Goal: Check status

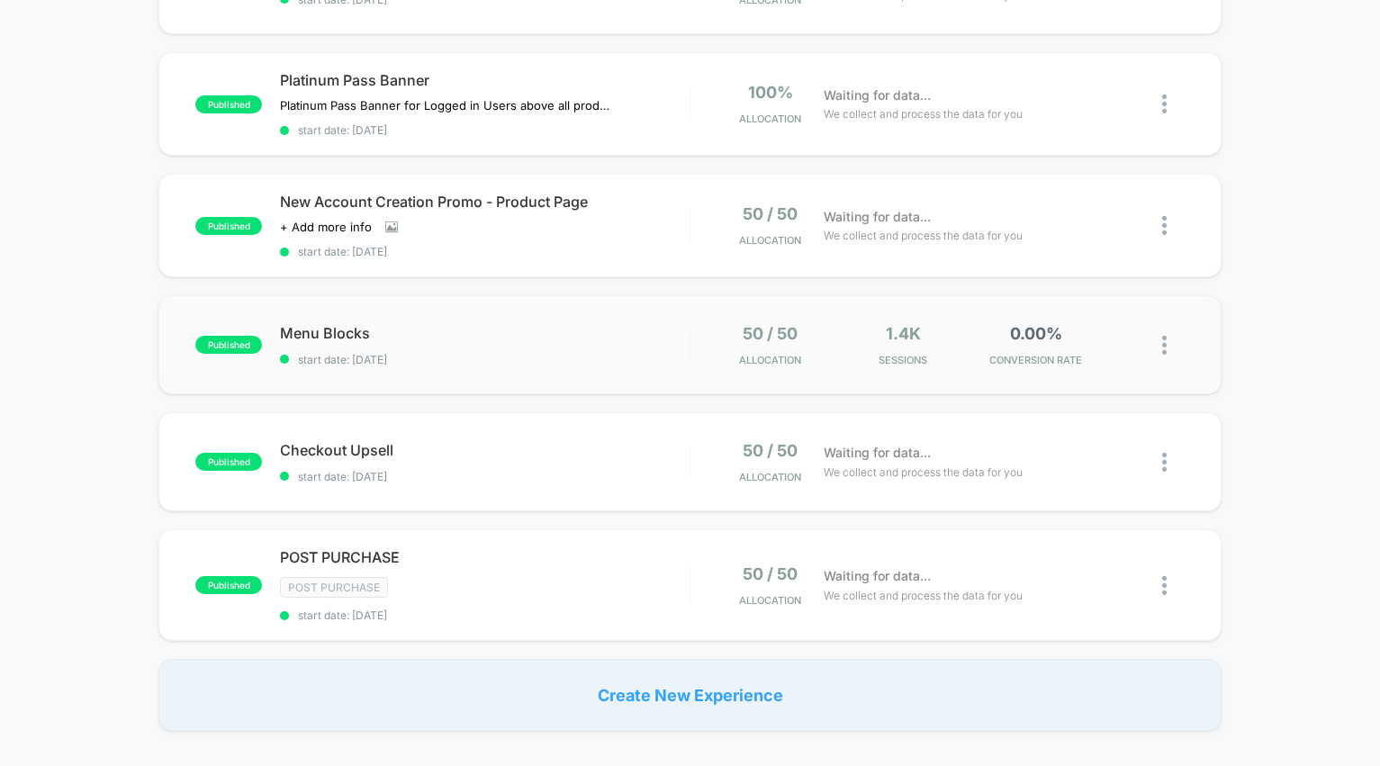
scroll to position [508, 0]
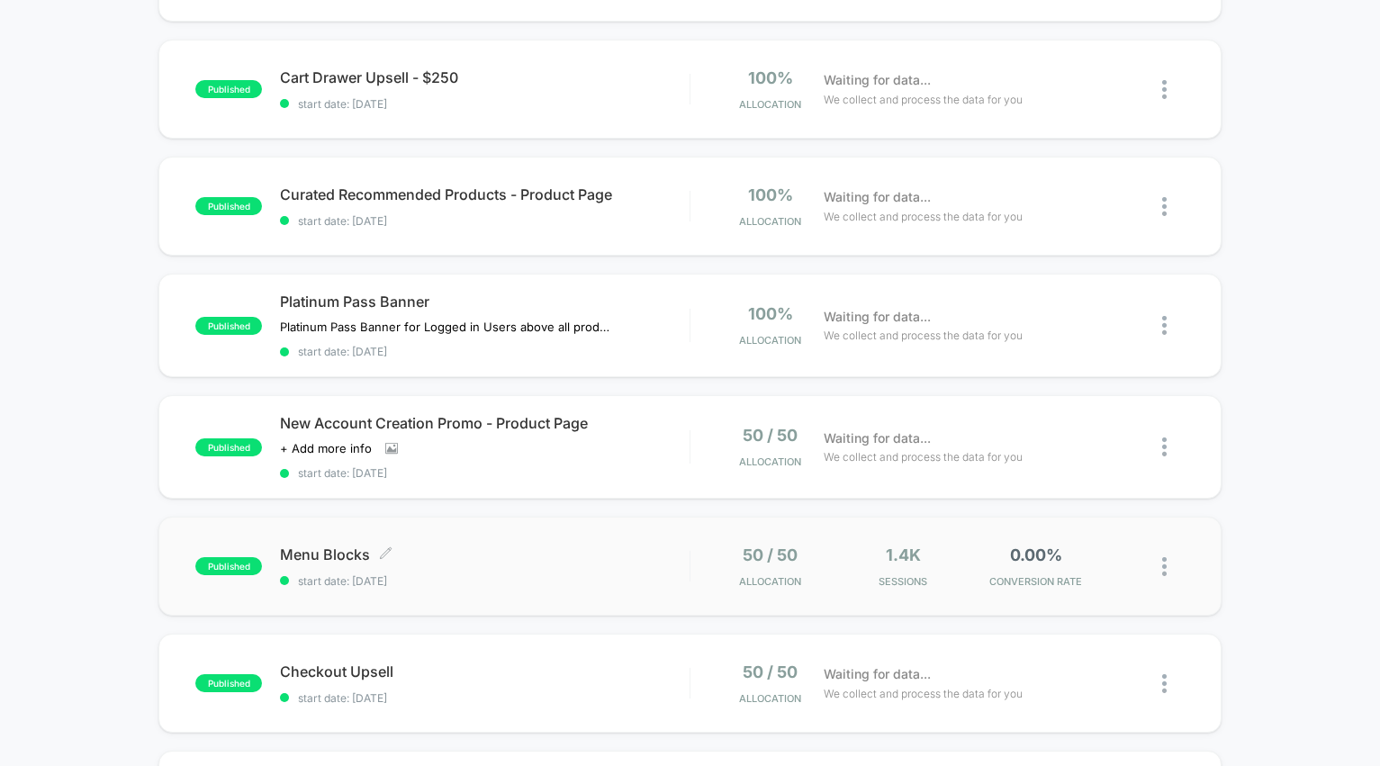
click at [599, 564] on div "Menu Blocks Click to edit experience details Click to edit experience details s…" at bounding box center [484, 567] width 409 height 42
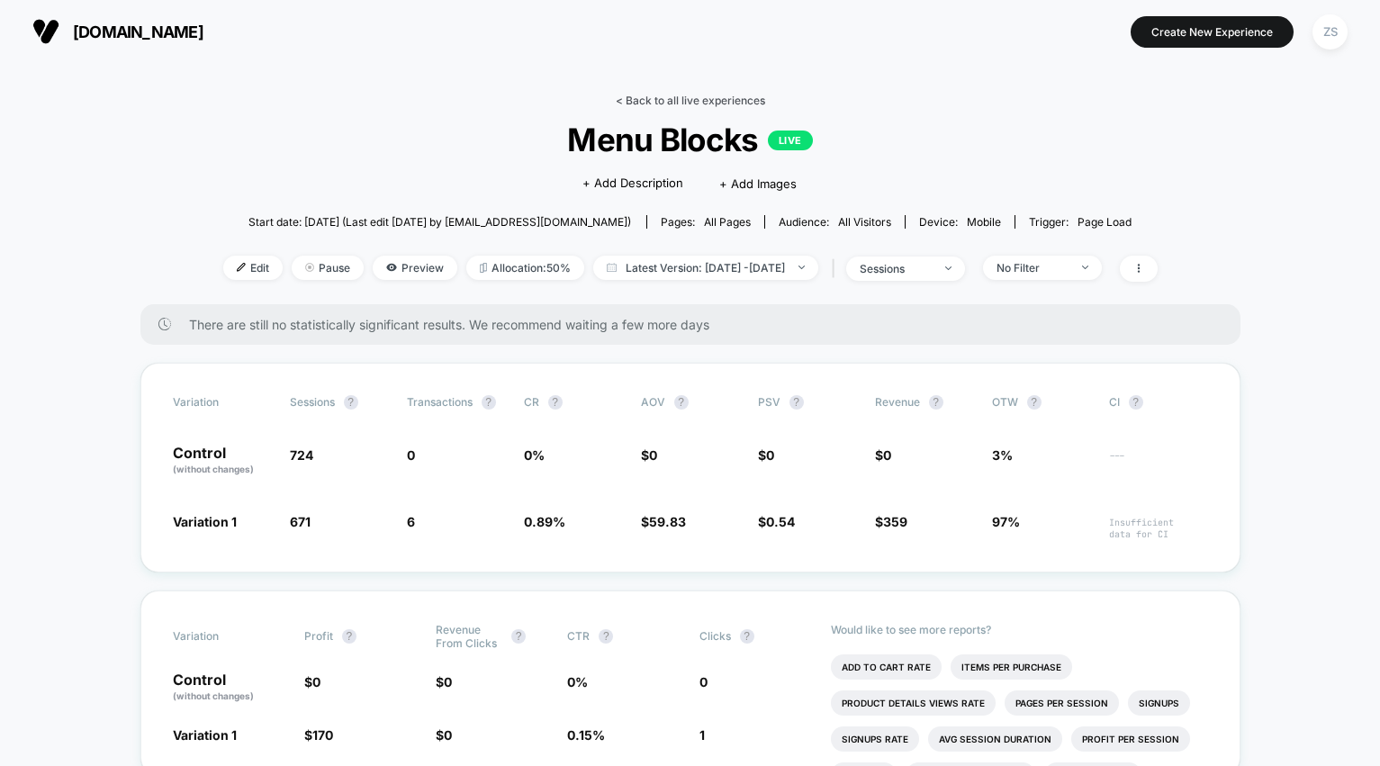
click at [703, 102] on link "< Back to all live experiences" at bounding box center [690, 101] width 149 height 14
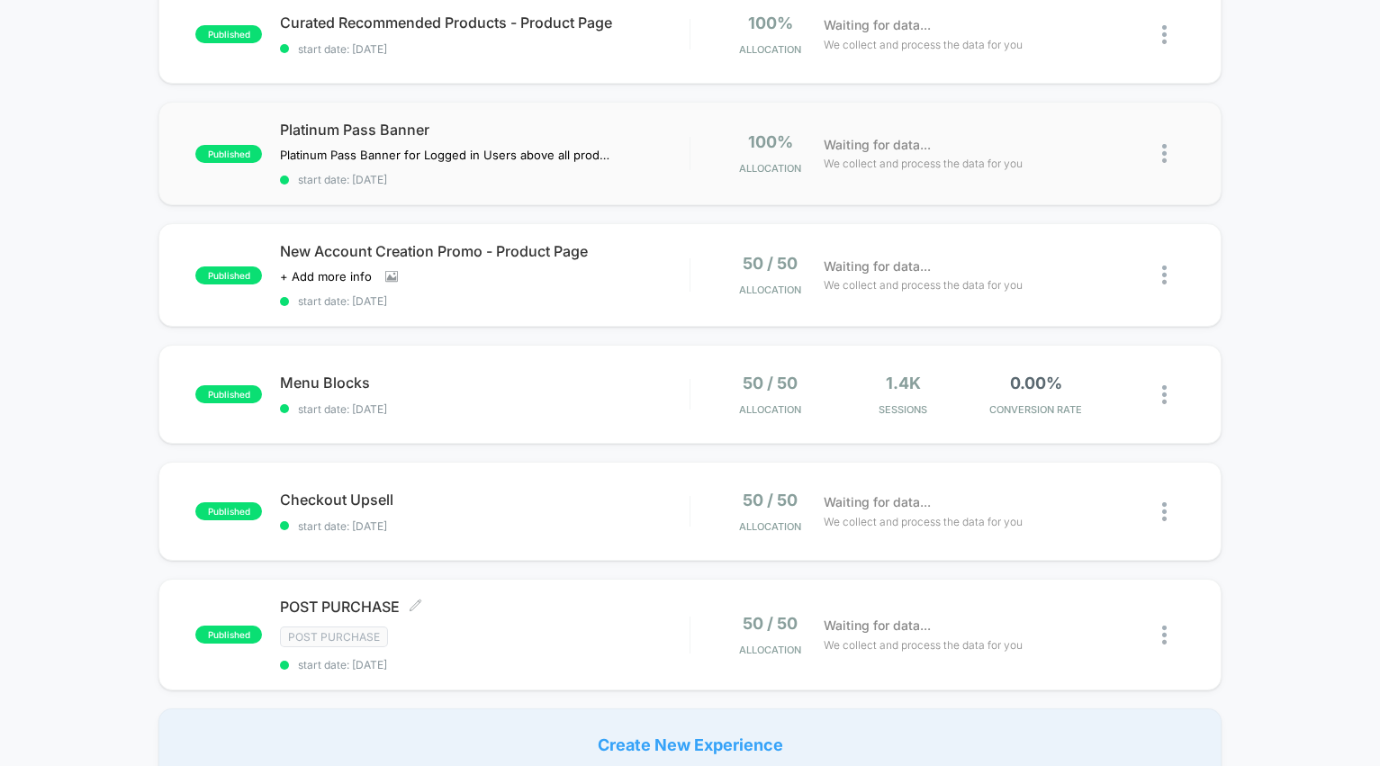
scroll to position [546, 0]
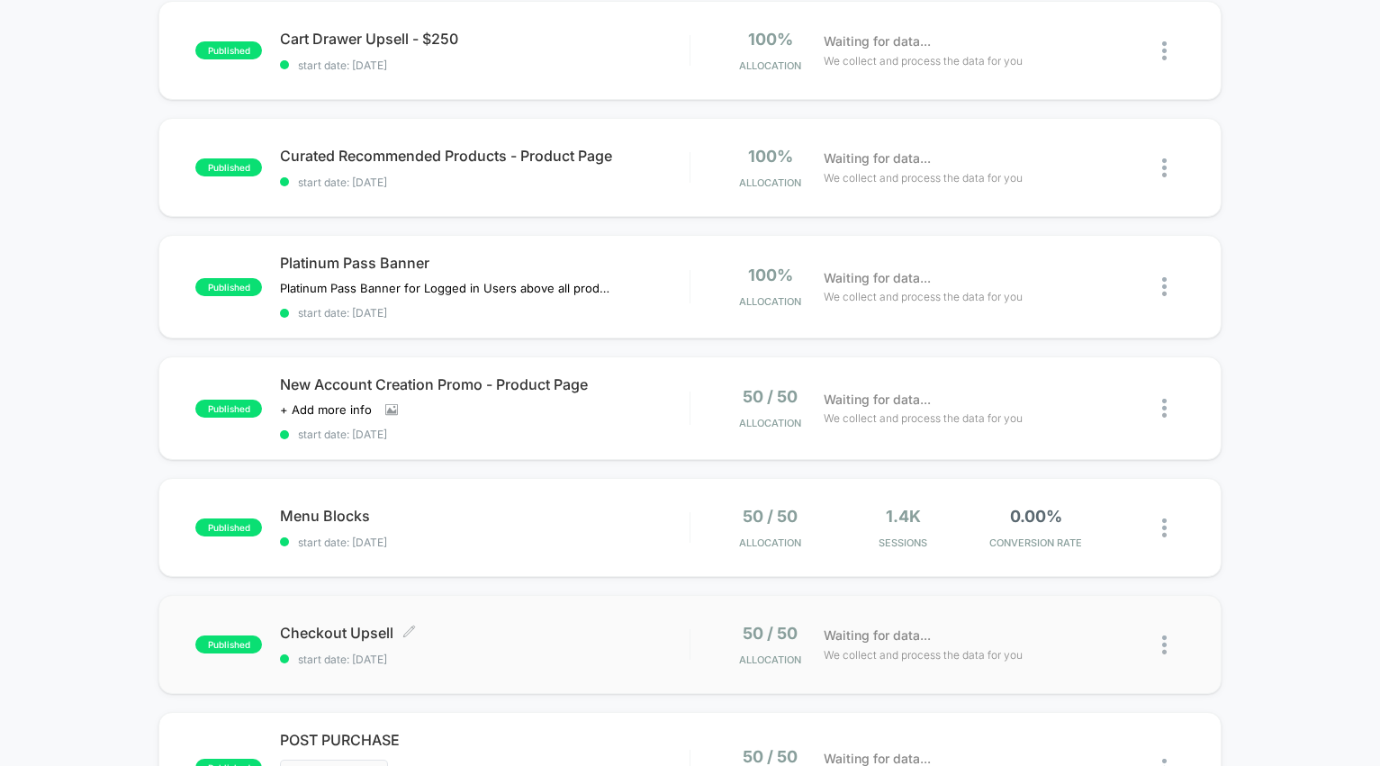
click at [566, 661] on span "start date: [DATE]" at bounding box center [484, 660] width 409 height 14
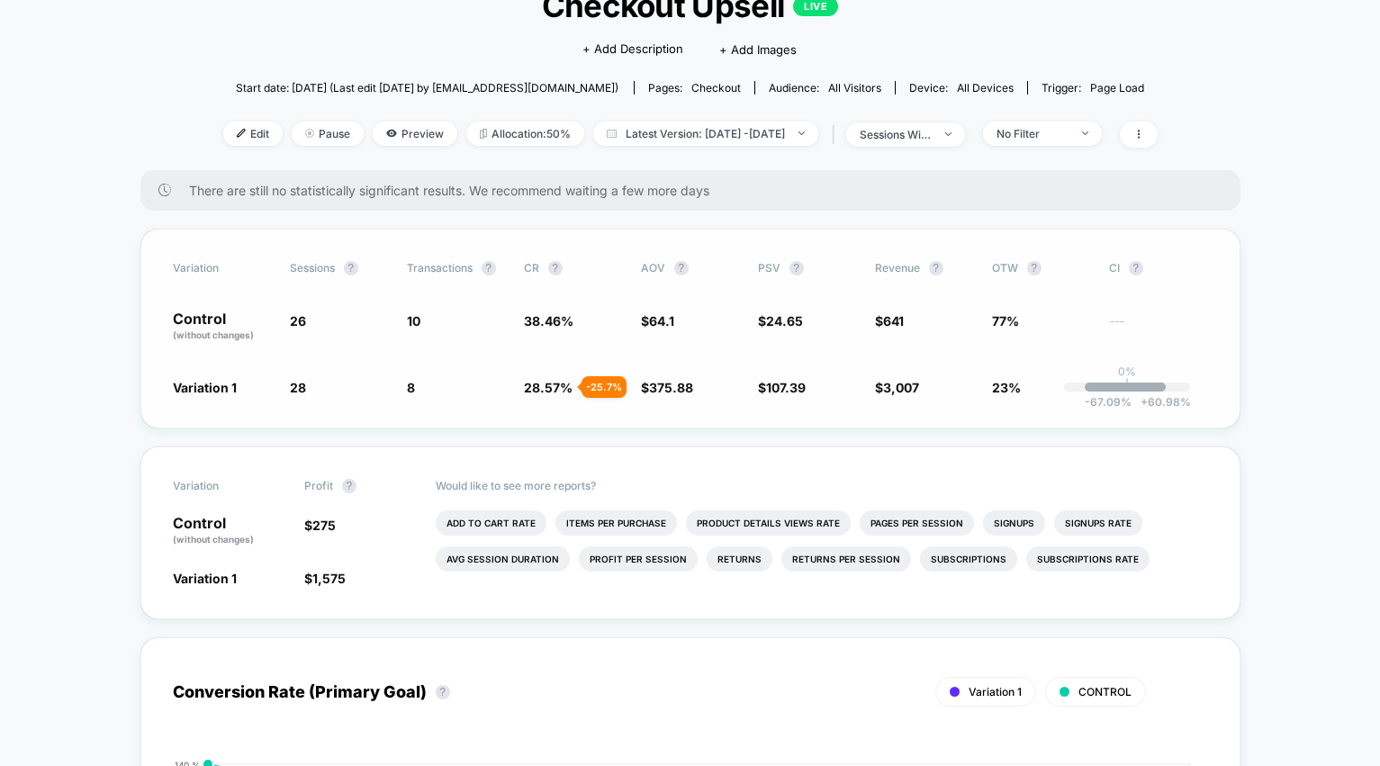
scroll to position [177, 0]
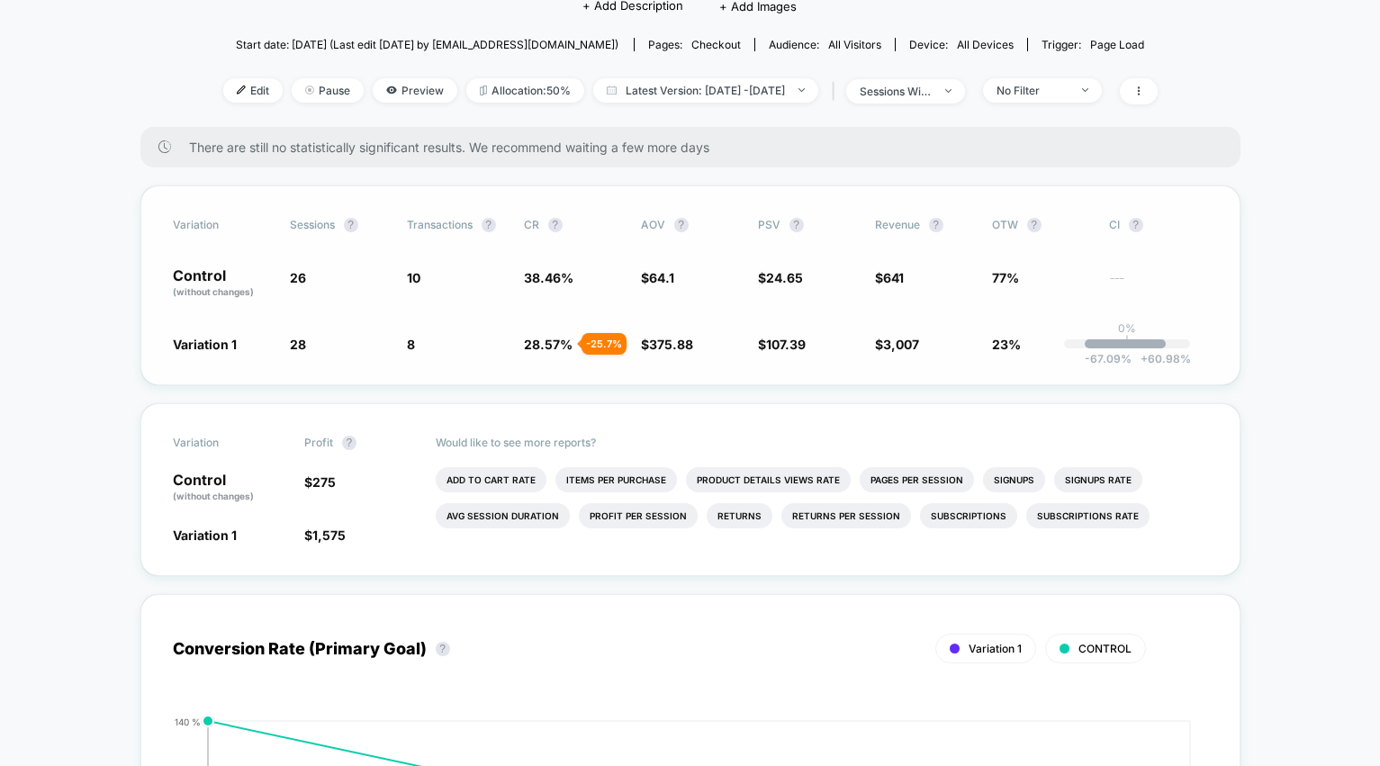
click at [706, 375] on div "Variation Sessions ? Transactions ? CR ? AOV ? PSV ? Revenue ? OTW ? CI ? Contr…" at bounding box center [690, 285] width 1100 height 200
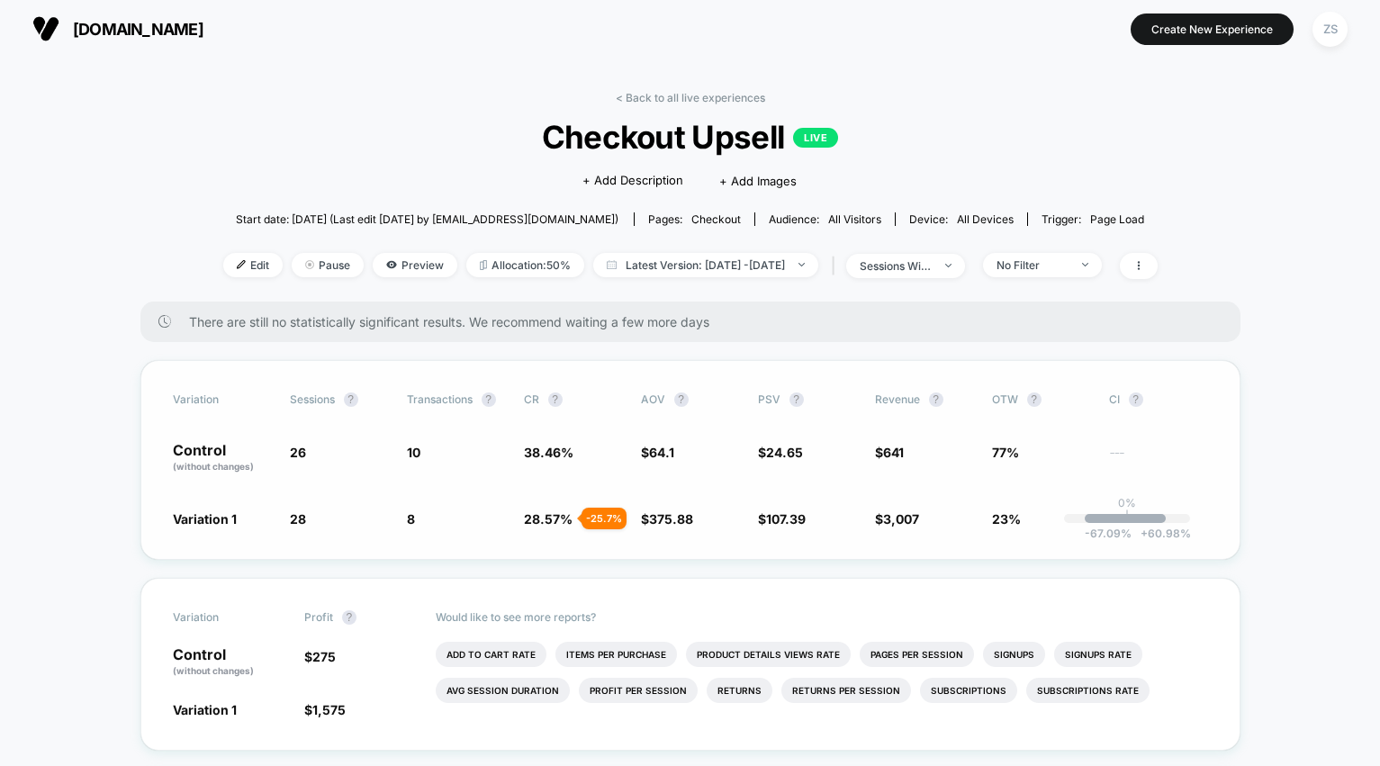
scroll to position [0, 0]
